Goal: Task Accomplishment & Management: Manage account settings

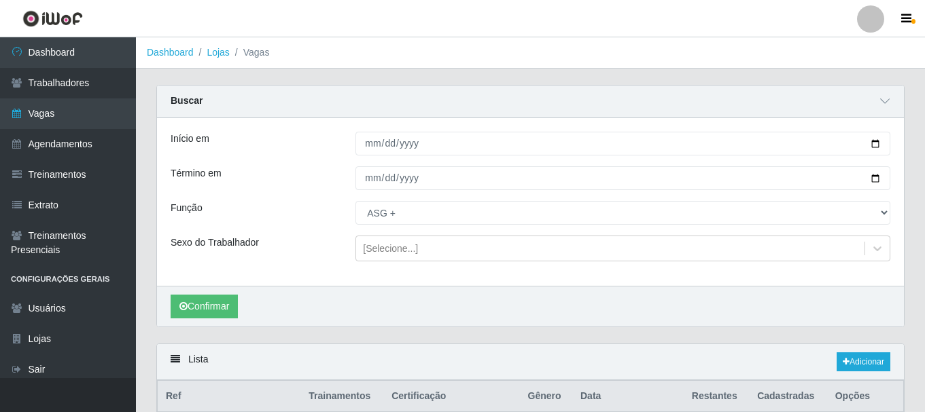
select select "79"
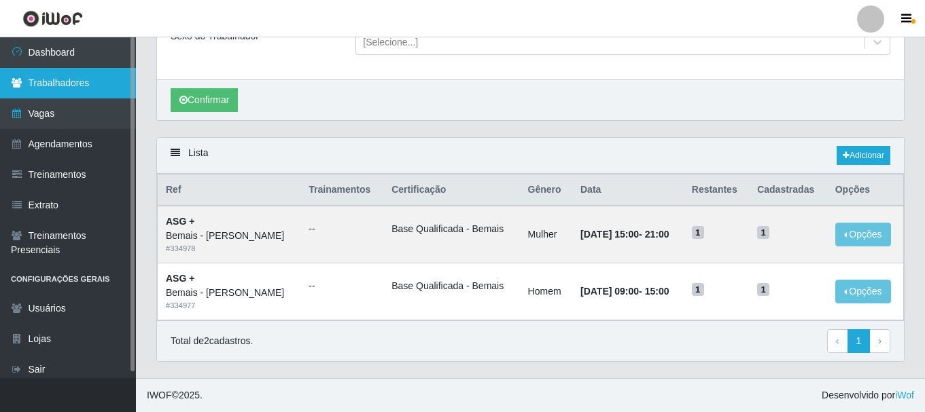
click at [55, 77] on link "Trabalhadores" at bounding box center [68, 83] width 136 height 31
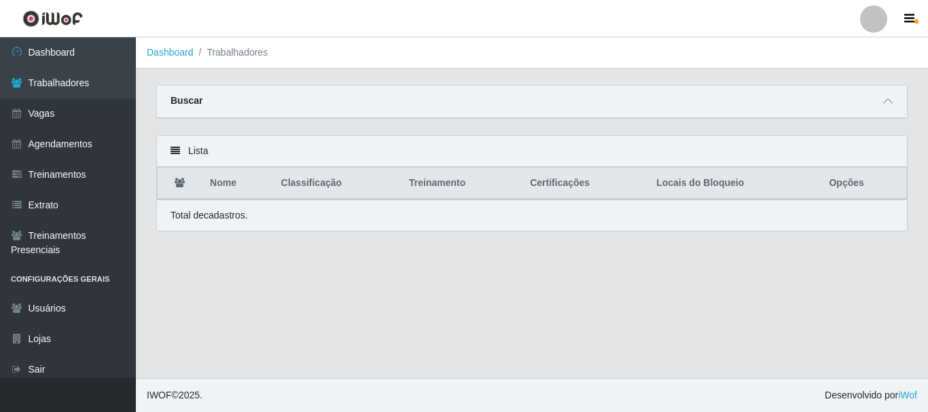
drag, startPoint x: 889, startPoint y: 101, endPoint x: 792, endPoint y: 118, distance: 99.3
click at [890, 101] on icon at bounding box center [888, 101] width 10 height 10
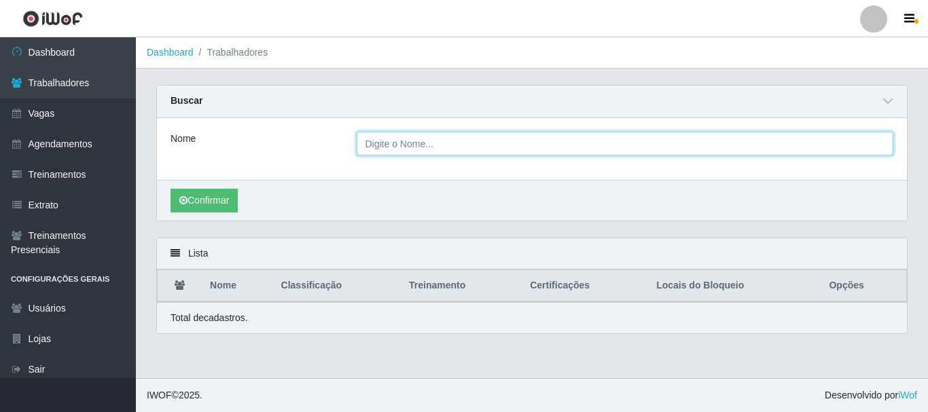
click at [452, 139] on input "Nome" at bounding box center [625, 144] width 537 height 24
type input "g"
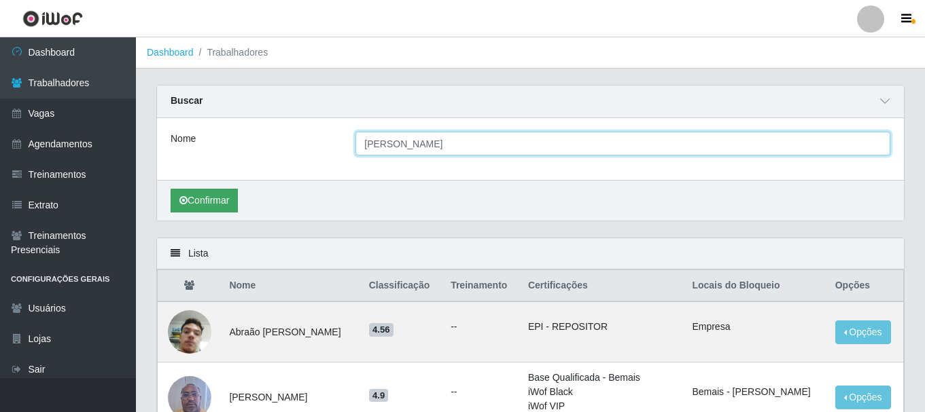
type input "[PERSON_NAME]"
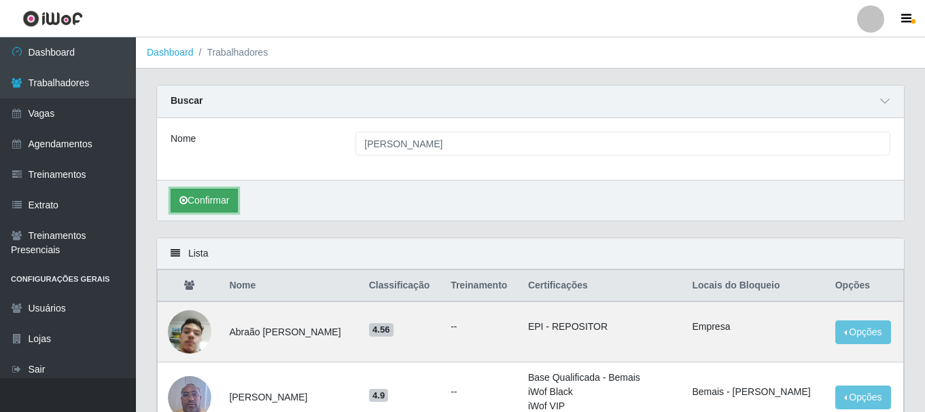
click at [212, 202] on button "Confirmar" at bounding box center [204, 201] width 67 height 24
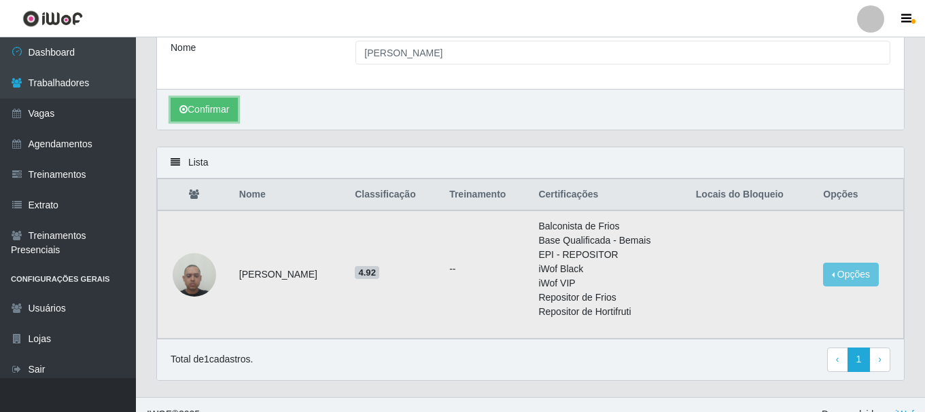
scroll to position [111, 0]
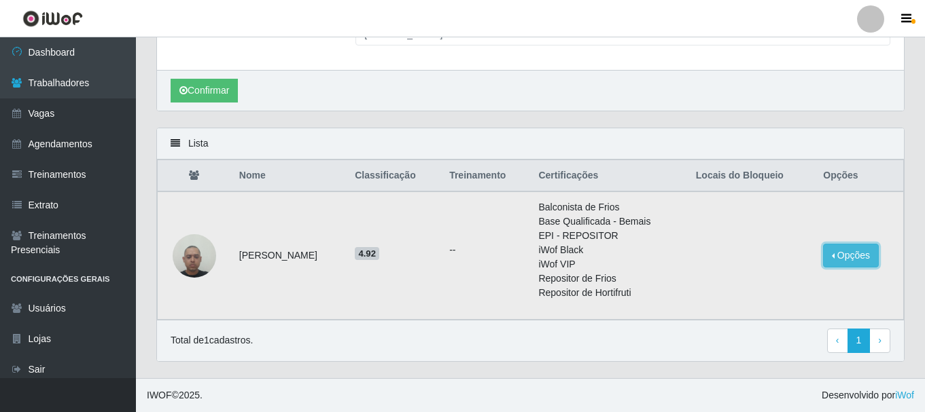
click at [845, 255] on button "Opções" at bounding box center [851, 256] width 56 height 24
click at [786, 290] on button "Bloquear - Loja" at bounding box center [765, 287] width 109 height 28
click at [864, 262] on button "Opções" at bounding box center [851, 256] width 56 height 24
click at [803, 289] on button "Bloquear - Loja" at bounding box center [765, 287] width 109 height 28
click at [841, 247] on button "Opções" at bounding box center [851, 256] width 56 height 24
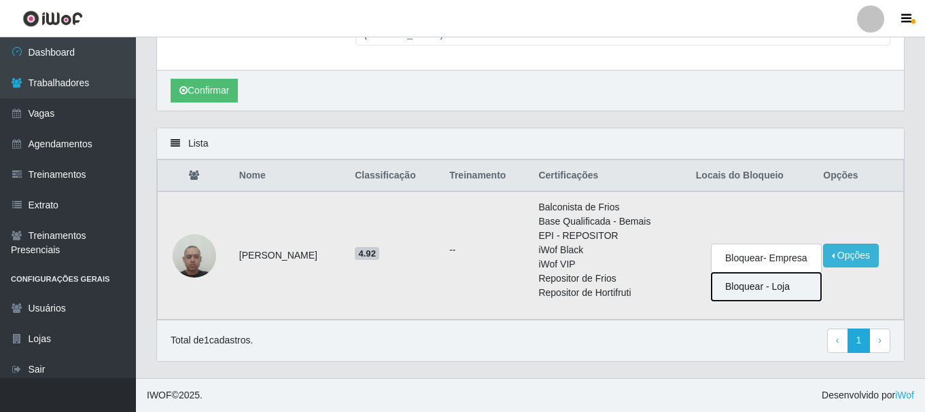
click at [804, 287] on button "Bloquear - Loja" at bounding box center [765, 287] width 109 height 28
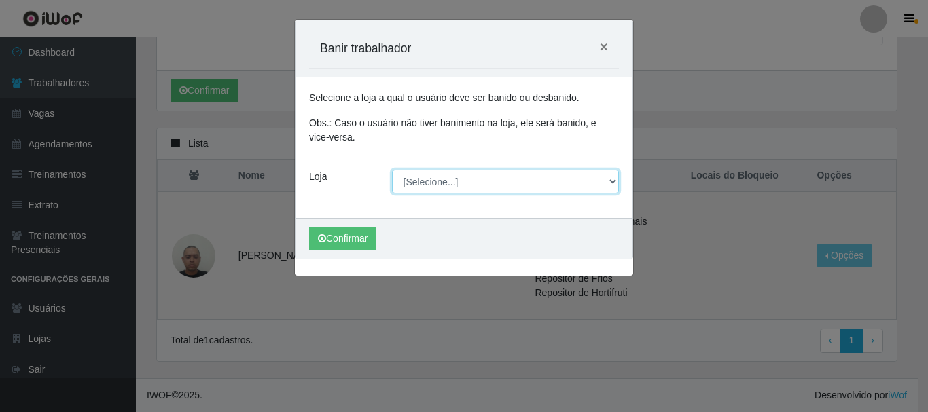
click at [497, 188] on select "[Selecione...] [PERSON_NAME]" at bounding box center [506, 182] width 228 height 24
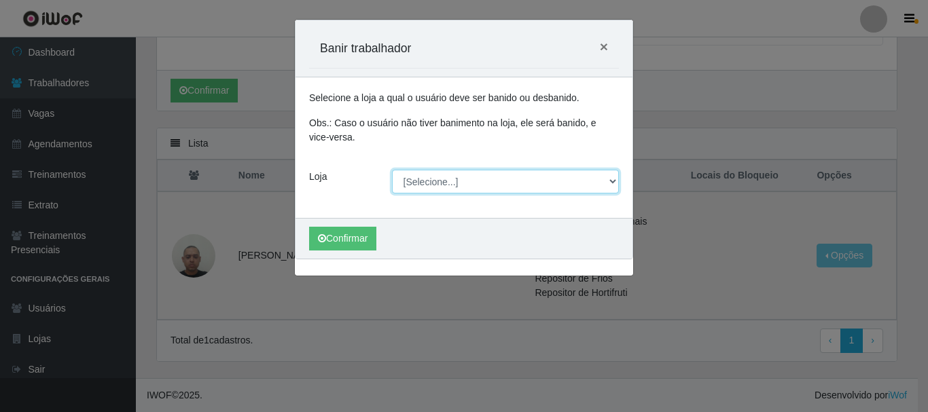
select select "230"
click at [392, 170] on select "[Selecione...] [PERSON_NAME]" at bounding box center [506, 182] width 228 height 24
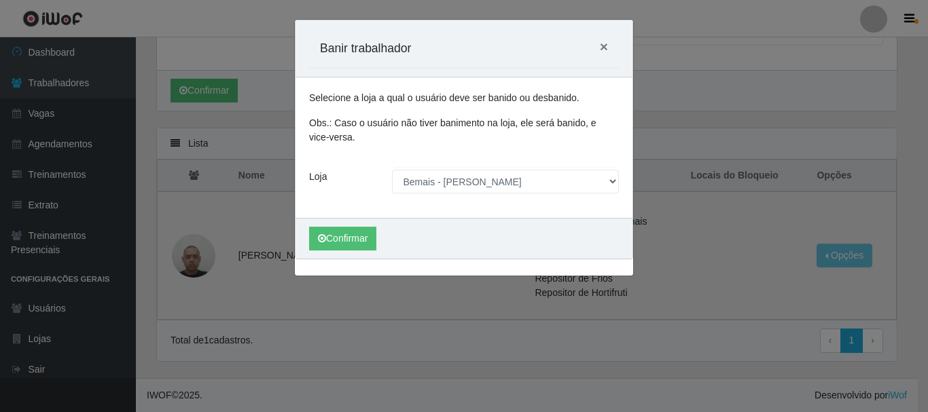
drag, startPoint x: 499, startPoint y: 194, endPoint x: 503, endPoint y: 223, distance: 29.5
click at [503, 223] on div "Confirmar" at bounding box center [464, 238] width 337 height 41
click at [357, 241] on button "Confirmar" at bounding box center [342, 239] width 67 height 24
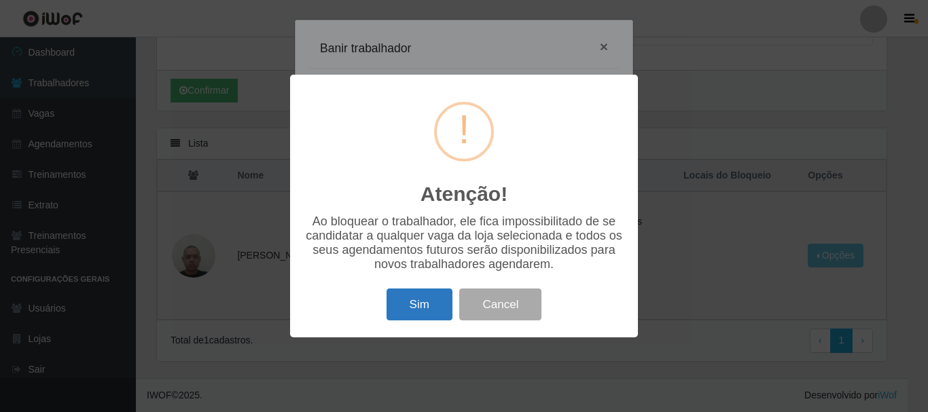
click at [432, 310] on button "Sim" at bounding box center [420, 305] width 66 height 32
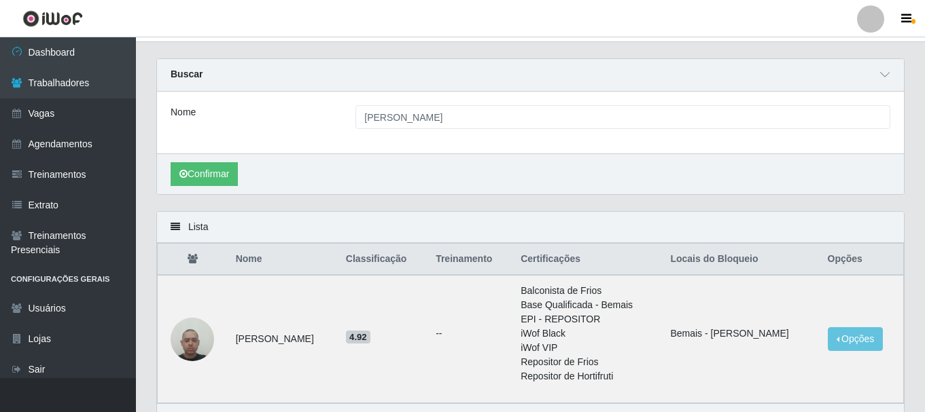
scroll to position [0, 0]
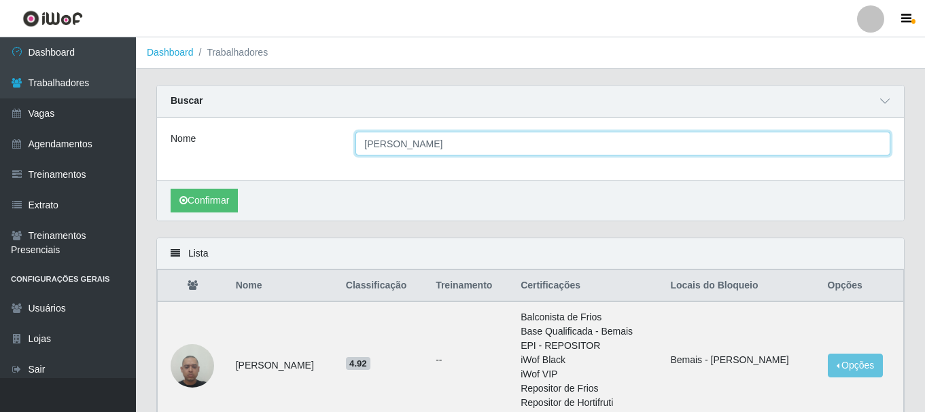
drag, startPoint x: 476, startPoint y: 149, endPoint x: 371, endPoint y: 147, distance: 104.7
click at [373, 147] on input "[PERSON_NAME]" at bounding box center [622, 144] width 535 height 24
type input "G"
click at [410, 145] on input "Nome" at bounding box center [622, 144] width 535 height 24
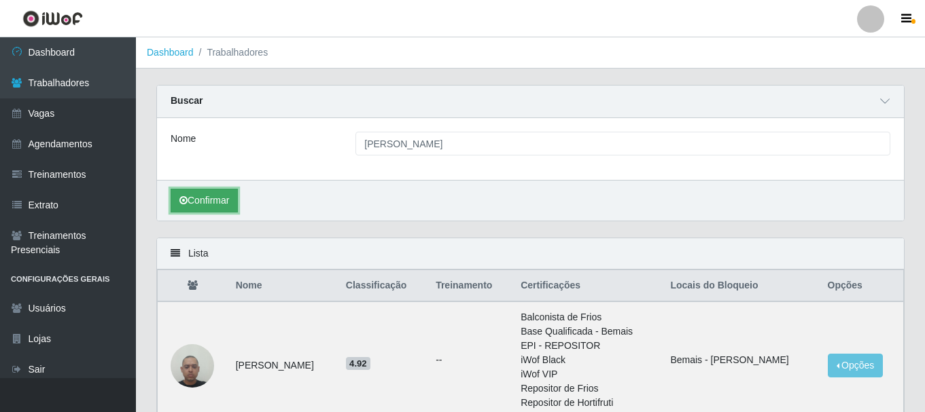
click at [206, 204] on button "Confirmar" at bounding box center [204, 201] width 67 height 24
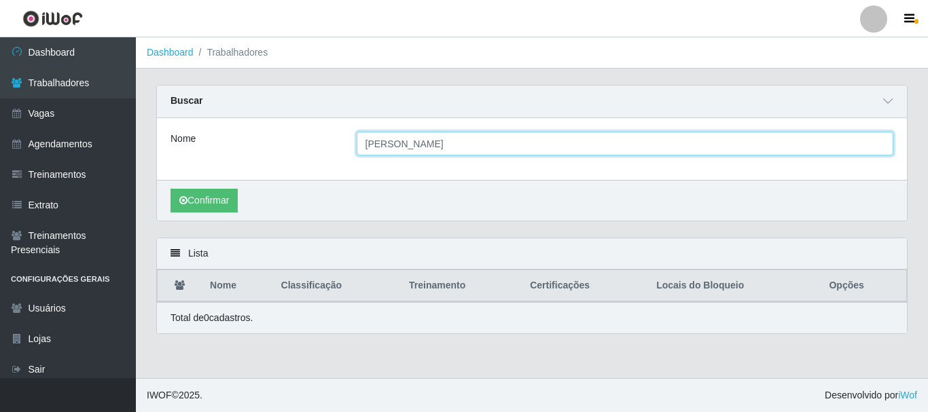
drag, startPoint x: 438, startPoint y: 143, endPoint x: 364, endPoint y: 149, distance: 74.3
click at [364, 149] on input "[PERSON_NAME]" at bounding box center [625, 144] width 537 height 24
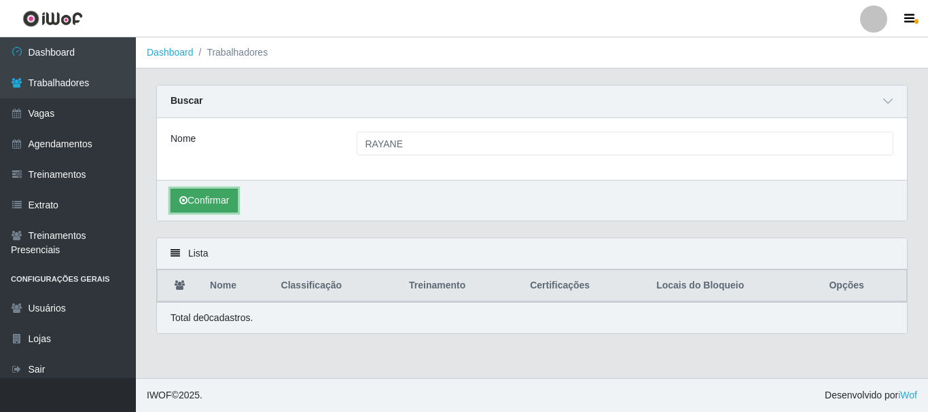
click at [198, 204] on button "Confirmar" at bounding box center [204, 201] width 67 height 24
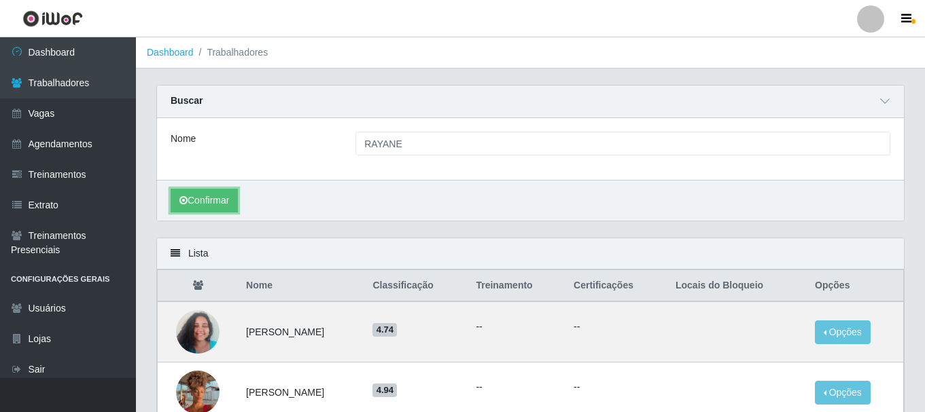
scroll to position [68, 0]
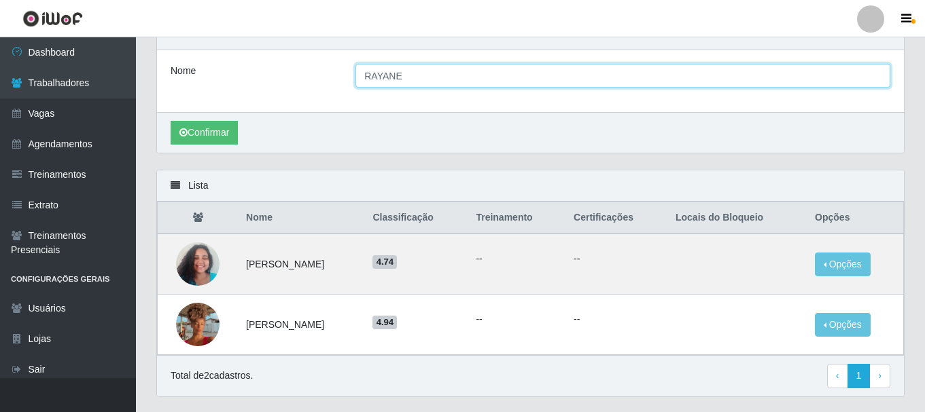
click at [483, 81] on input "RAYANE" at bounding box center [622, 76] width 535 height 24
type input "RAYANE VITORIA"
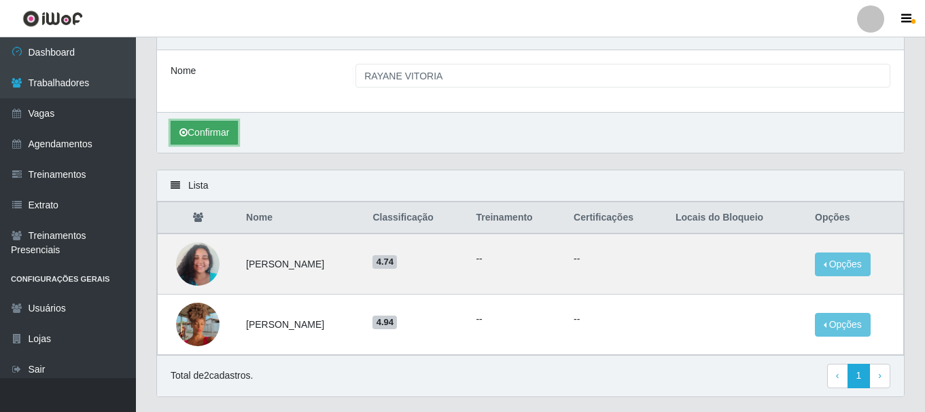
click at [196, 135] on button "Confirmar" at bounding box center [204, 133] width 67 height 24
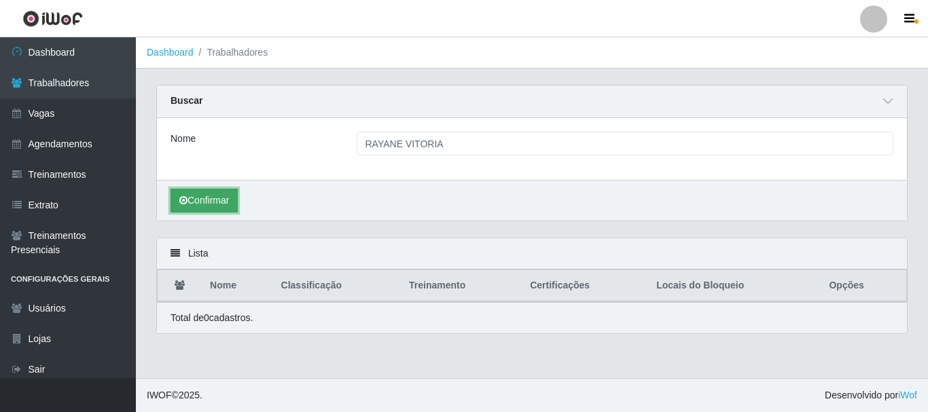
click at [232, 201] on button "Confirmar" at bounding box center [204, 201] width 67 height 24
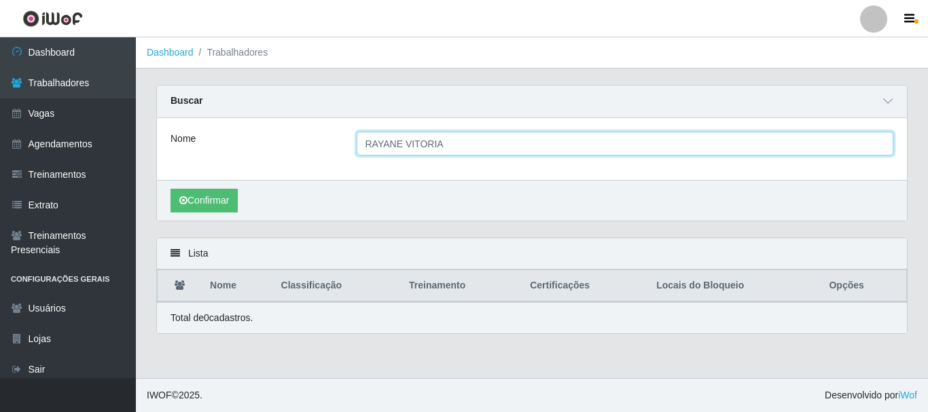
drag, startPoint x: 442, startPoint y: 143, endPoint x: 326, endPoint y: 150, distance: 116.4
click at [326, 150] on div "Nome RAYANE VITORIA" at bounding box center [531, 144] width 743 height 24
click at [404, 139] on input "Nome" at bounding box center [625, 144] width 537 height 24
type input "[PERSON_NAME]"
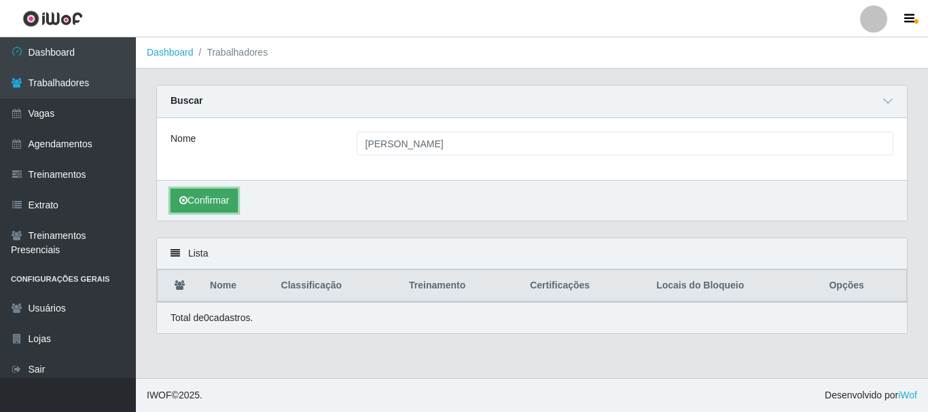
click at [202, 198] on button "Confirmar" at bounding box center [204, 201] width 67 height 24
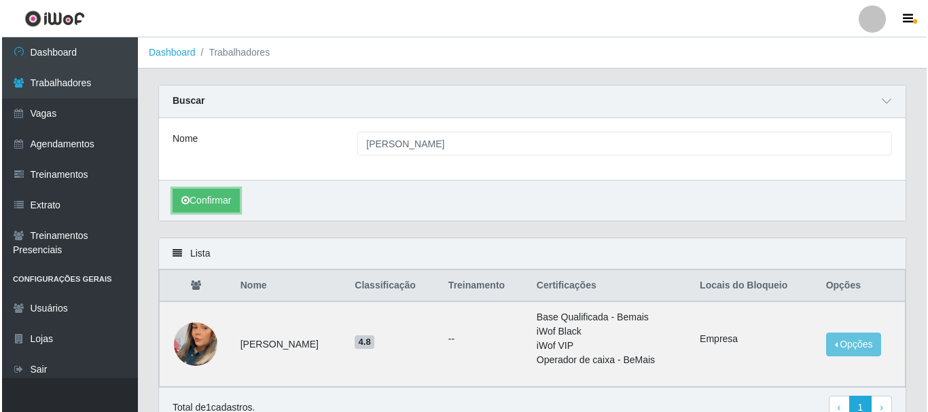
scroll to position [68, 0]
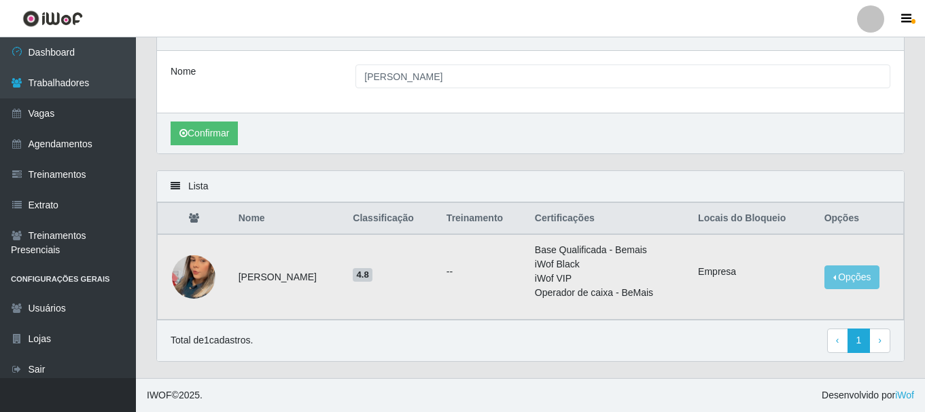
click at [200, 277] on img at bounding box center [193, 277] width 43 height 77
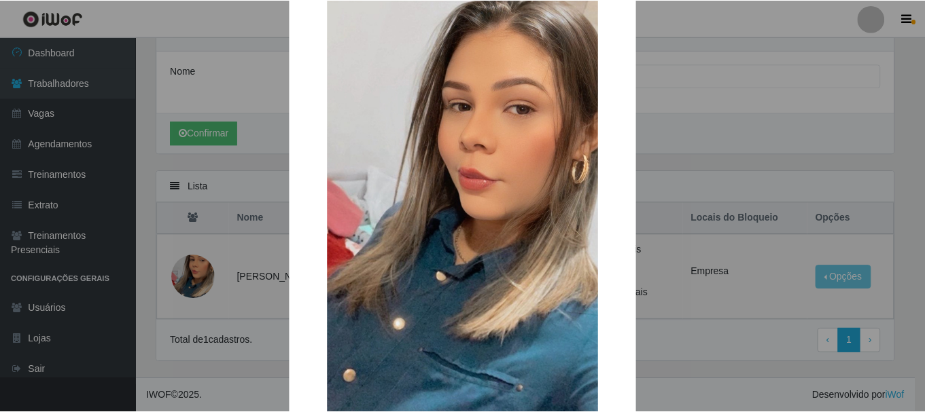
scroll to position [0, 0]
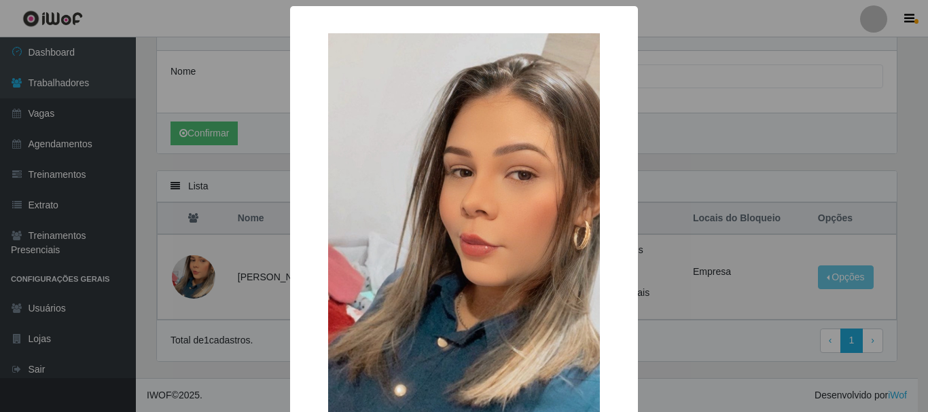
click at [250, 198] on div "× OK Cancel" at bounding box center [464, 206] width 928 height 412
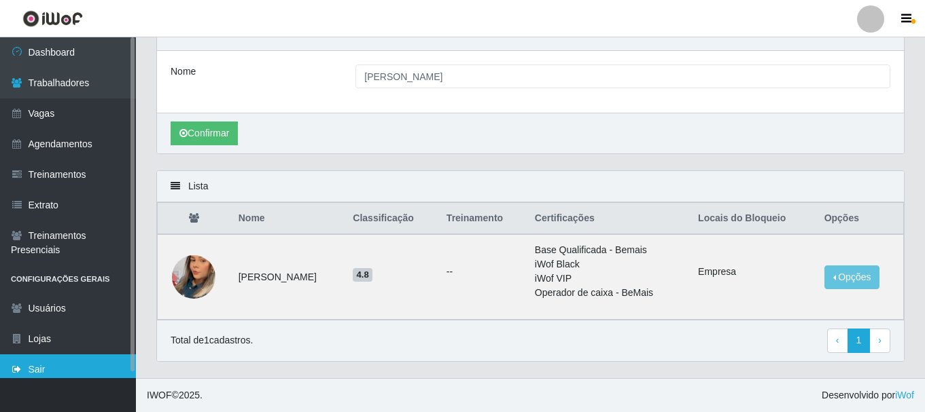
click at [78, 369] on link "Sair" at bounding box center [68, 370] width 136 height 31
